Goal: Information Seeking & Learning: Learn about a topic

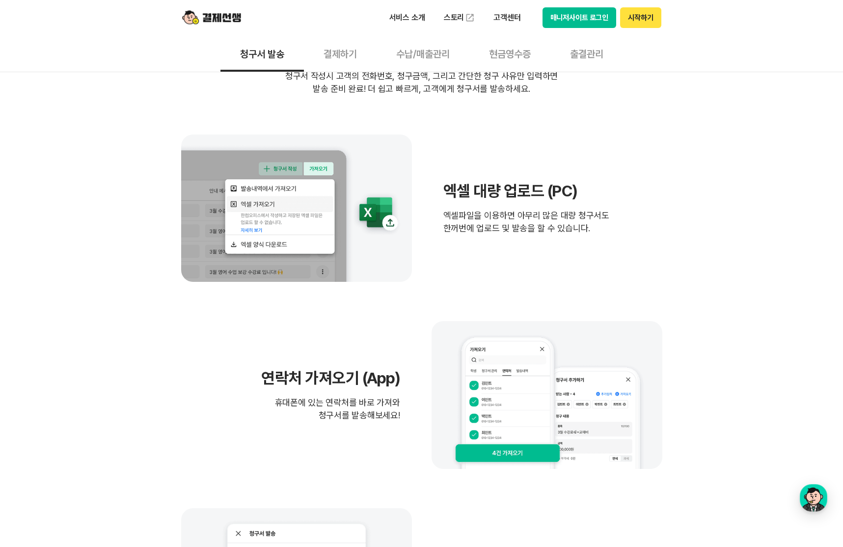
scroll to position [276, 0]
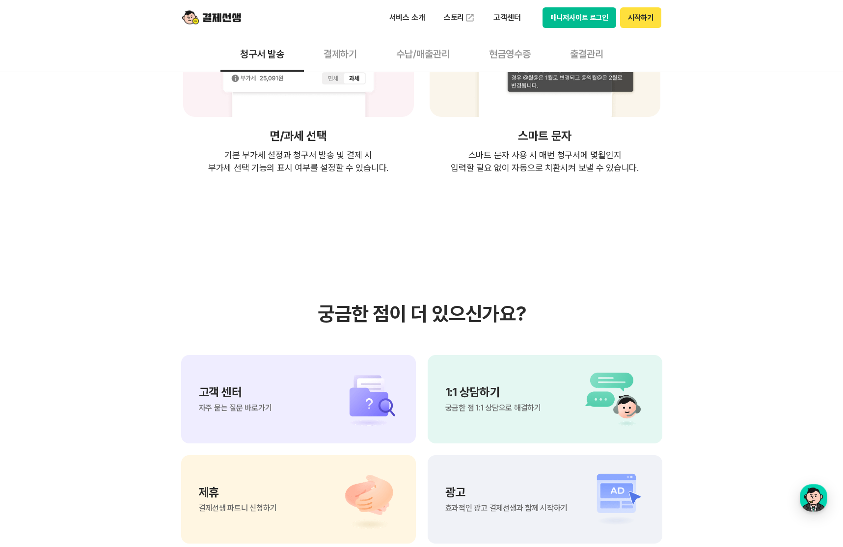
scroll to position [2170, 0]
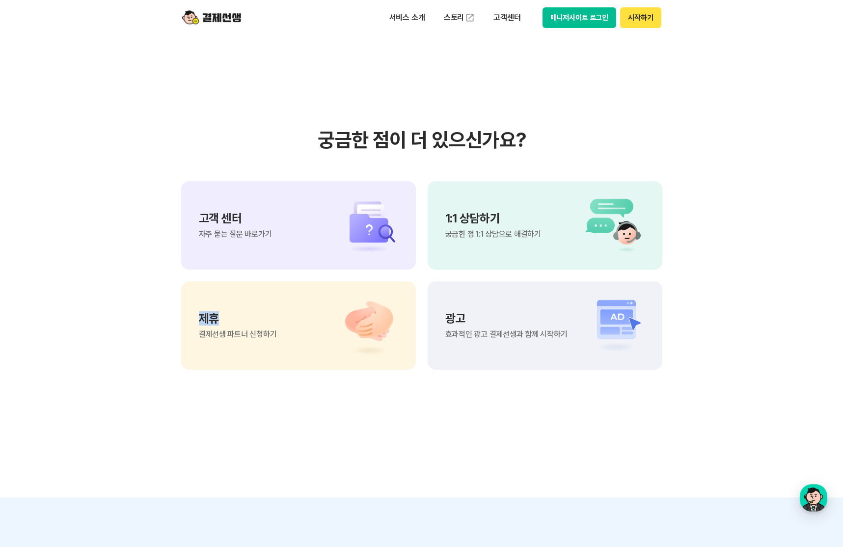
click at [91, 303] on section "궁금한 점이 더 있으신가요? 고객 센터 자주 묻는 질문 바로가기 1:1 상담하기 궁금한 점 1:1 상담으로 해결하기 제휴 결제선생 파트너 신청…" at bounding box center [421, 248] width 843 height 497
